Goal: Download file/media

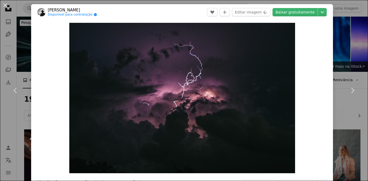
scroll to position [287, 0]
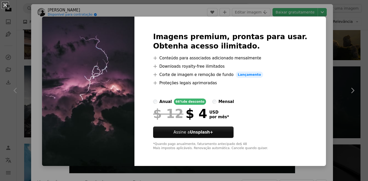
click at [317, 33] on div "An X shape Imagens premium, prontas para usar. Obtenha acesso ilimitado. A plus…" at bounding box center [184, 90] width 368 height 181
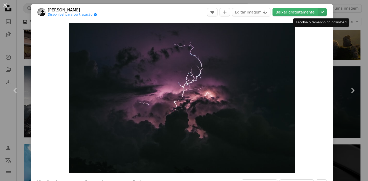
click at [319, 10] on icon "Chevron down" at bounding box center [322, 12] width 8 height 6
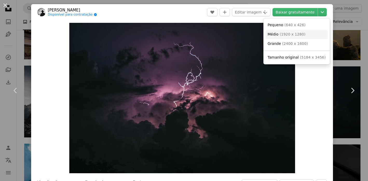
click at [299, 35] on span "( 1920 x 1280 )" at bounding box center [293, 34] width 26 height 4
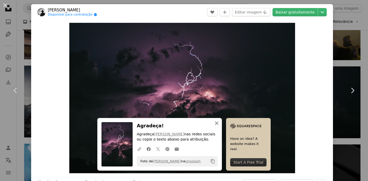
click at [214, 123] on icon "An X shape" at bounding box center [217, 123] width 6 height 6
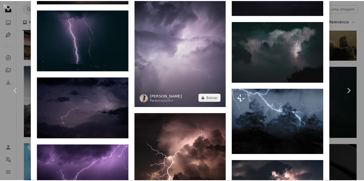
scroll to position [727, 0]
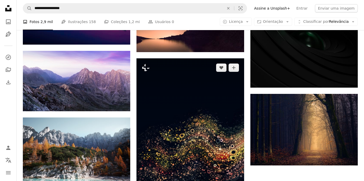
scroll to position [677, 0]
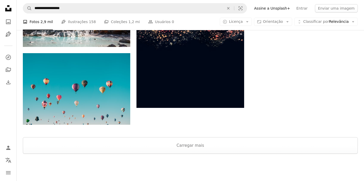
click at [193, 155] on div at bounding box center [191, 167] width 348 height 27
click at [196, 148] on button "Carregar mais" at bounding box center [190, 145] width 335 height 17
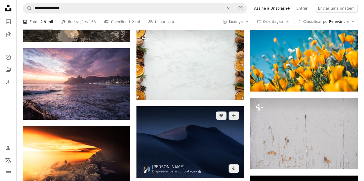
scroll to position [5976, 0]
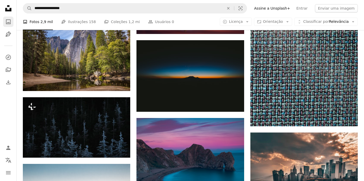
click at [7, 23] on icon "A photo" at bounding box center [8, 22] width 6 height 6
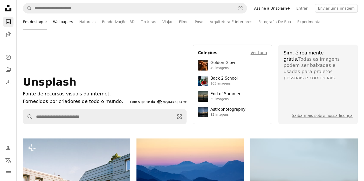
click at [61, 24] on link "Wallpapers" at bounding box center [63, 22] width 20 height 17
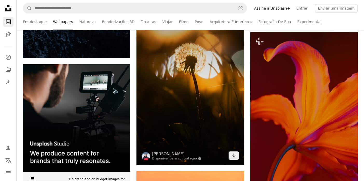
scroll to position [1039, 0]
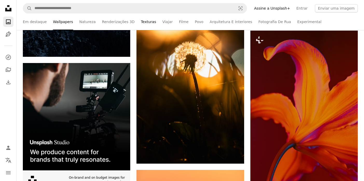
click at [141, 24] on link "Texturas" at bounding box center [148, 22] width 15 height 17
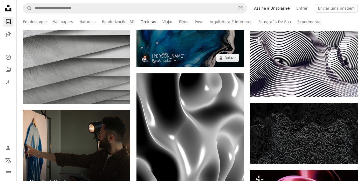
scroll to position [1013, 0]
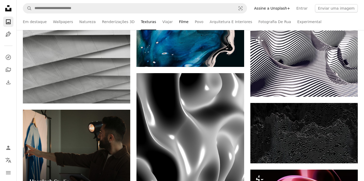
click at [179, 23] on link "Filme" at bounding box center [184, 22] width 10 height 17
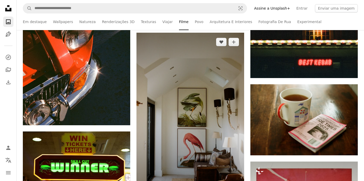
scroll to position [8182, 0]
